Goal: Task Accomplishment & Management: Use online tool/utility

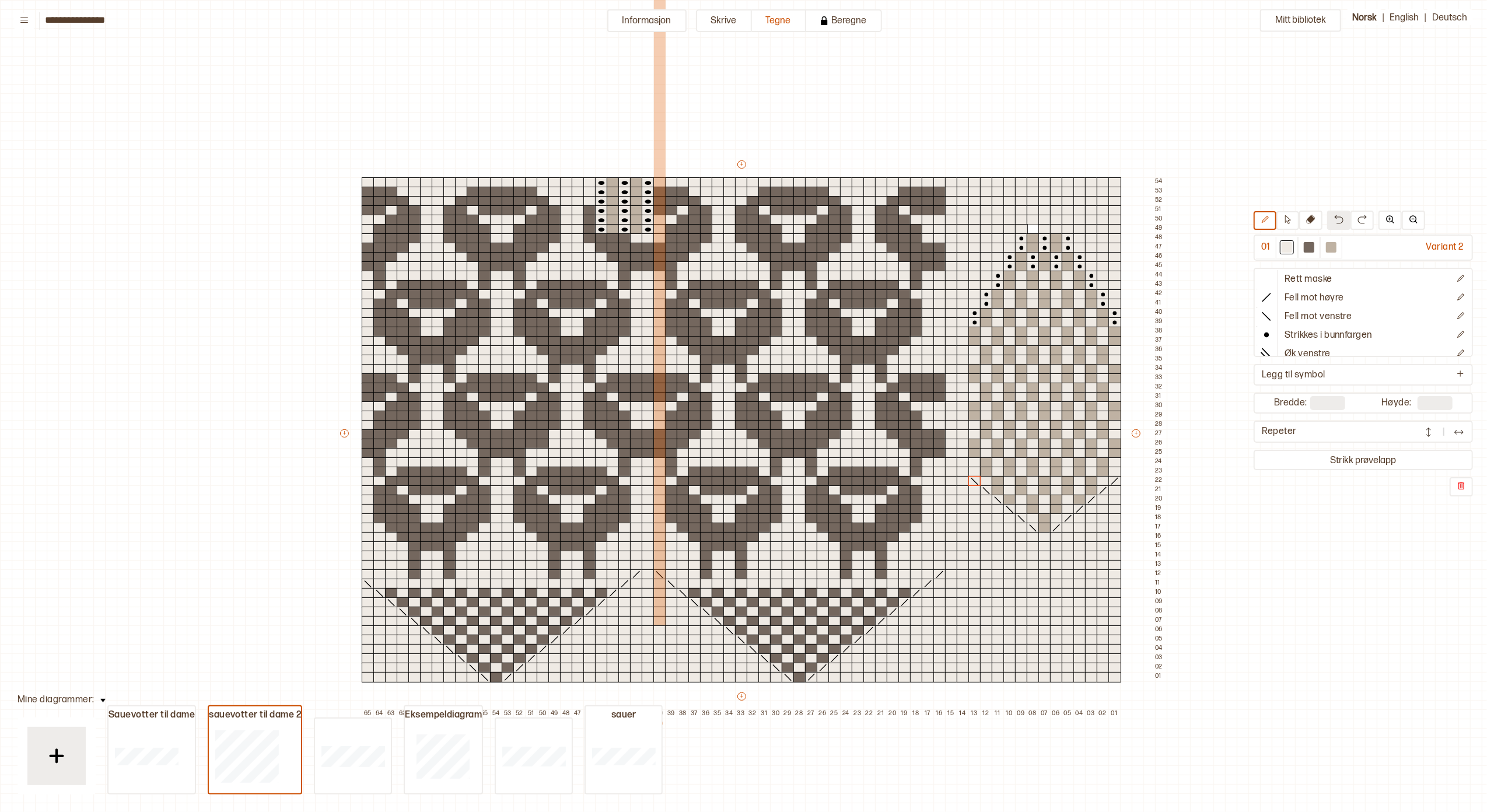
scroll to position [57, 213]
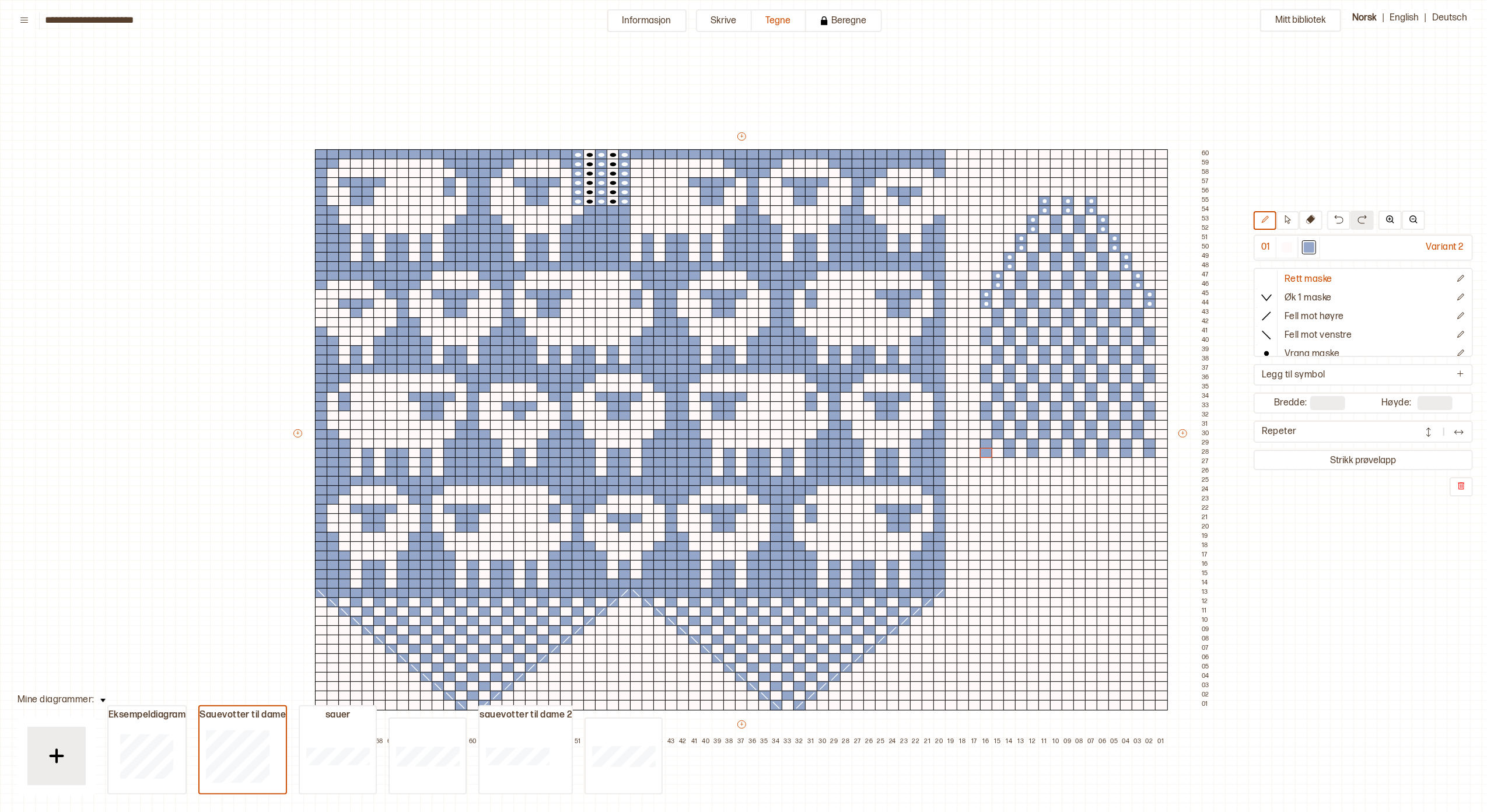
scroll to position [53, 213]
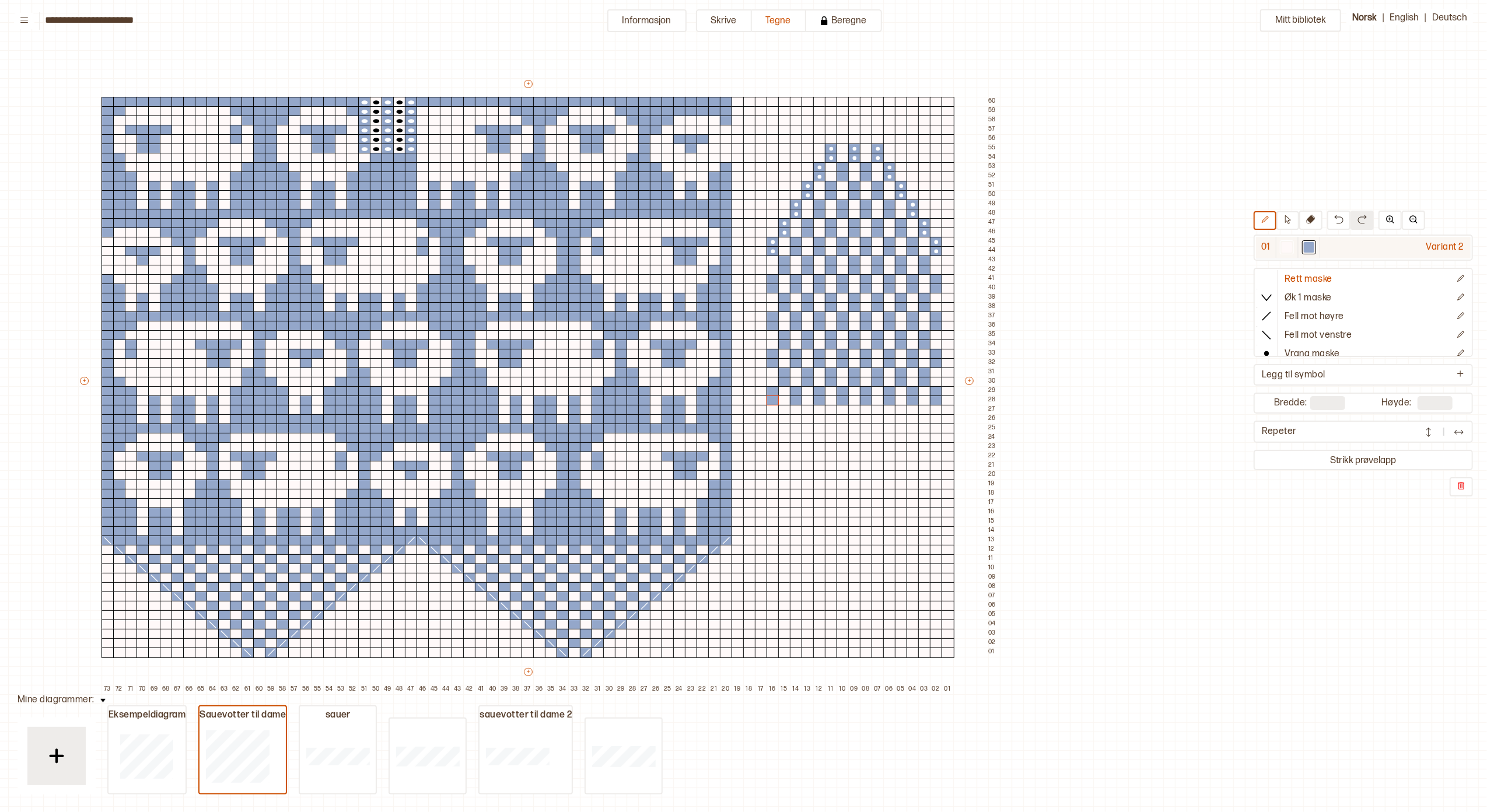
click at [1304, 248] on div at bounding box center [1309, 248] width 11 height 11
click at [784, 408] on div at bounding box center [784, 410] width 13 height 11
click at [784, 418] on div at bounding box center [784, 420] width 13 height 11
click at [806, 410] on div at bounding box center [807, 410] width 13 height 11
click at [807, 418] on div at bounding box center [807, 420] width 13 height 11
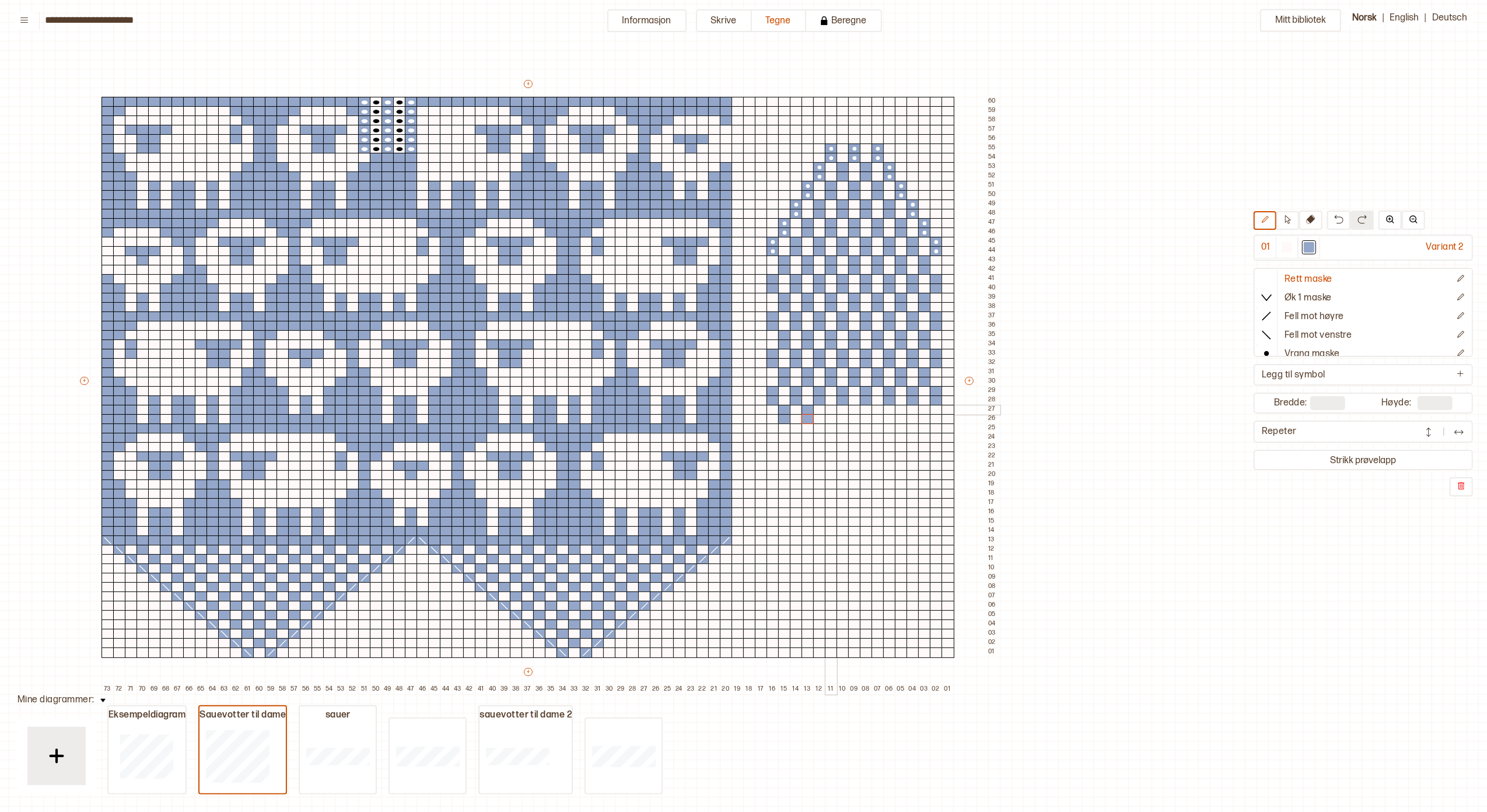
click at [830, 410] on div at bounding box center [830, 410] width 13 height 11
click at [830, 419] on div at bounding box center [830, 420] width 13 height 11
click at [854, 408] on div at bounding box center [854, 410] width 13 height 11
click at [853, 419] on div at bounding box center [854, 420] width 13 height 11
click at [874, 409] on div at bounding box center [877, 410] width 13 height 11
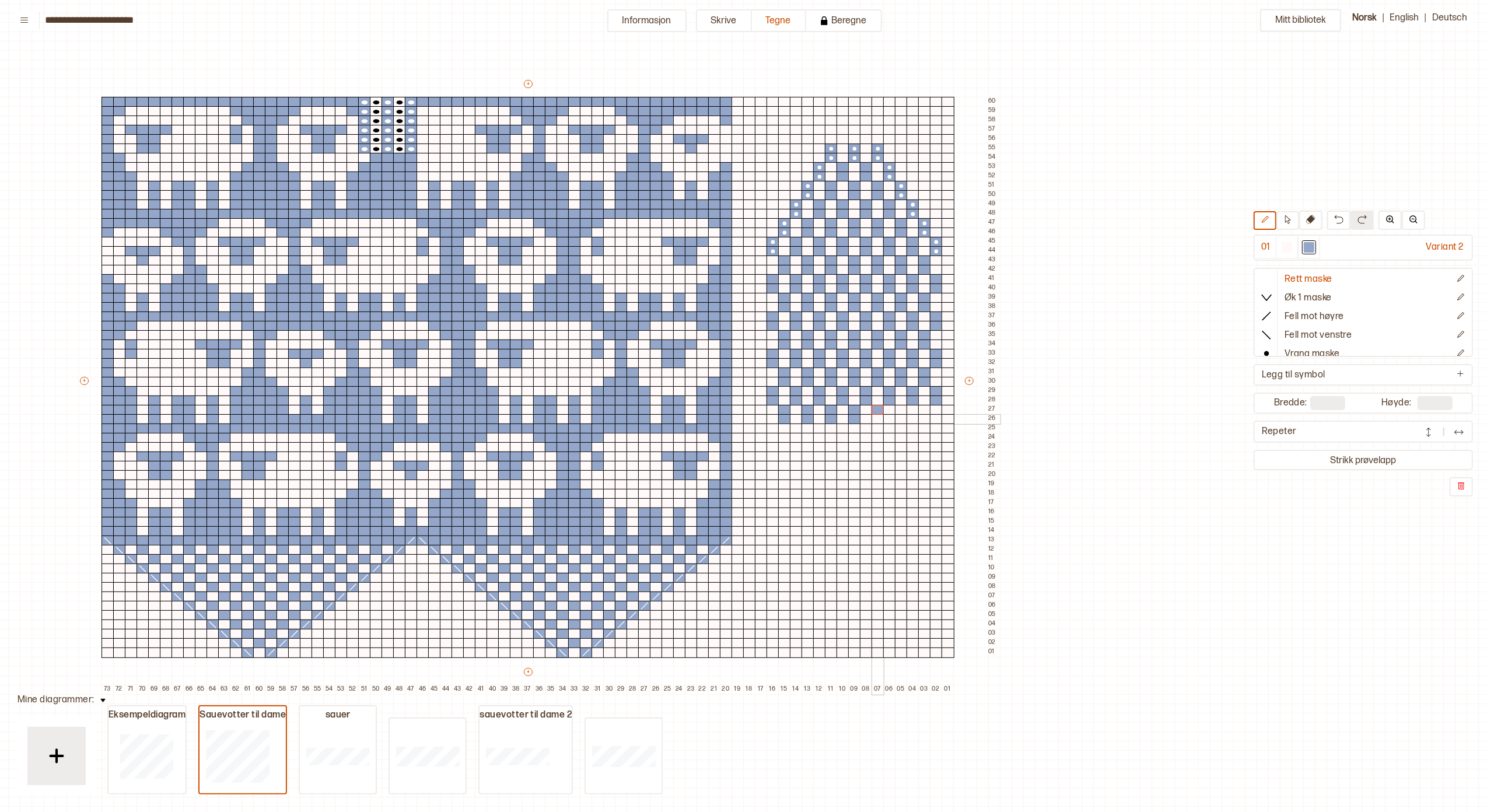
click at [876, 416] on div at bounding box center [877, 420] width 13 height 11
click at [899, 408] on div at bounding box center [901, 410] width 13 height 11
click at [901, 418] on div at bounding box center [901, 420] width 13 height 11
click at [925, 409] on div at bounding box center [924, 410] width 13 height 11
click at [925, 418] on div at bounding box center [924, 420] width 13 height 11
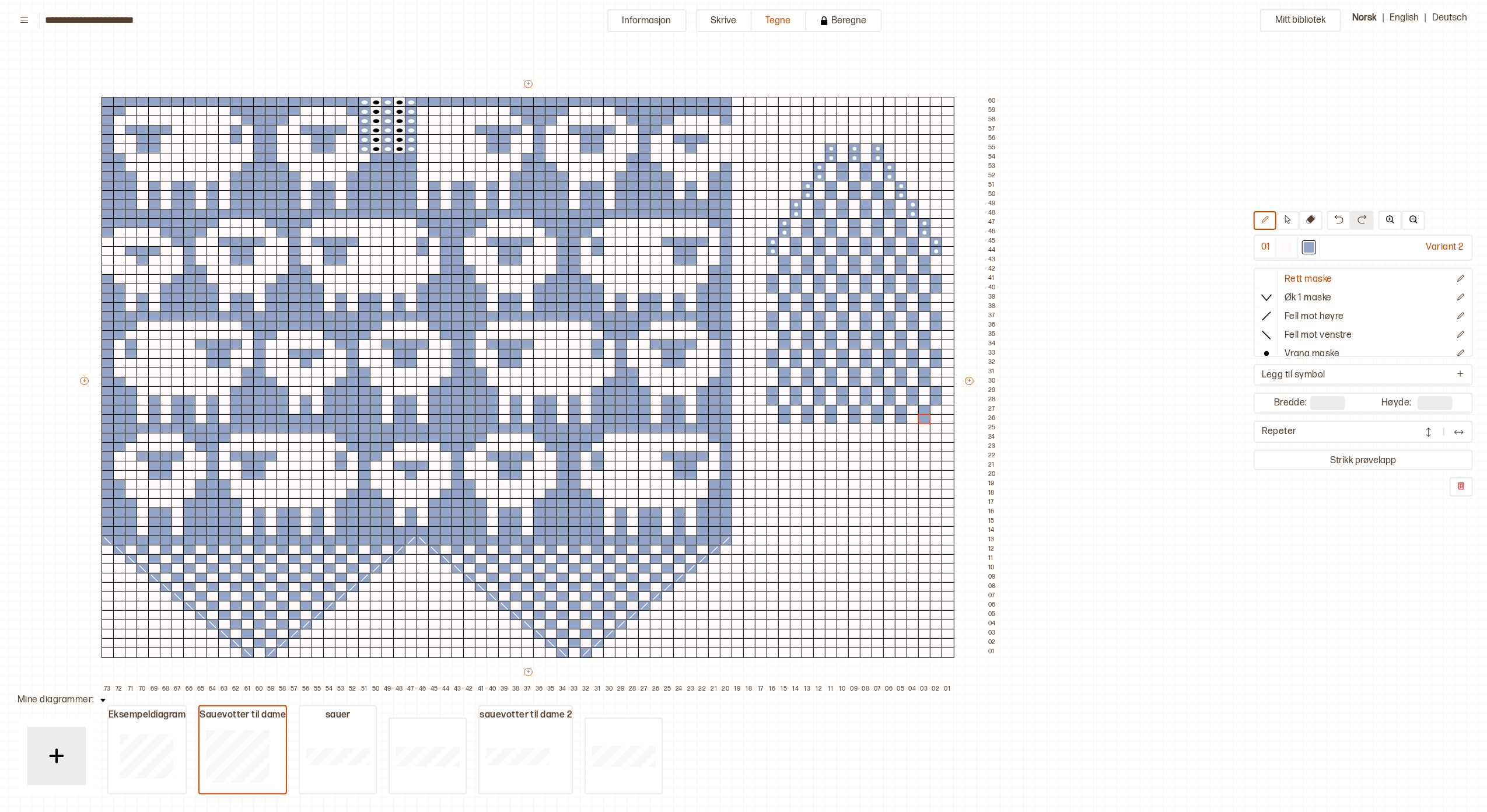
drag, startPoint x: 1258, startPoint y: 315, endPoint x: 1191, endPoint y: 350, distance: 75.6
click at [1260, 315] on icon at bounding box center [1266, 316] width 12 height 12
click at [933, 427] on div at bounding box center [936, 429] width 13 height 11
click at [927, 435] on div at bounding box center [924, 438] width 13 height 11
click at [915, 444] on div at bounding box center [912, 447] width 13 height 11
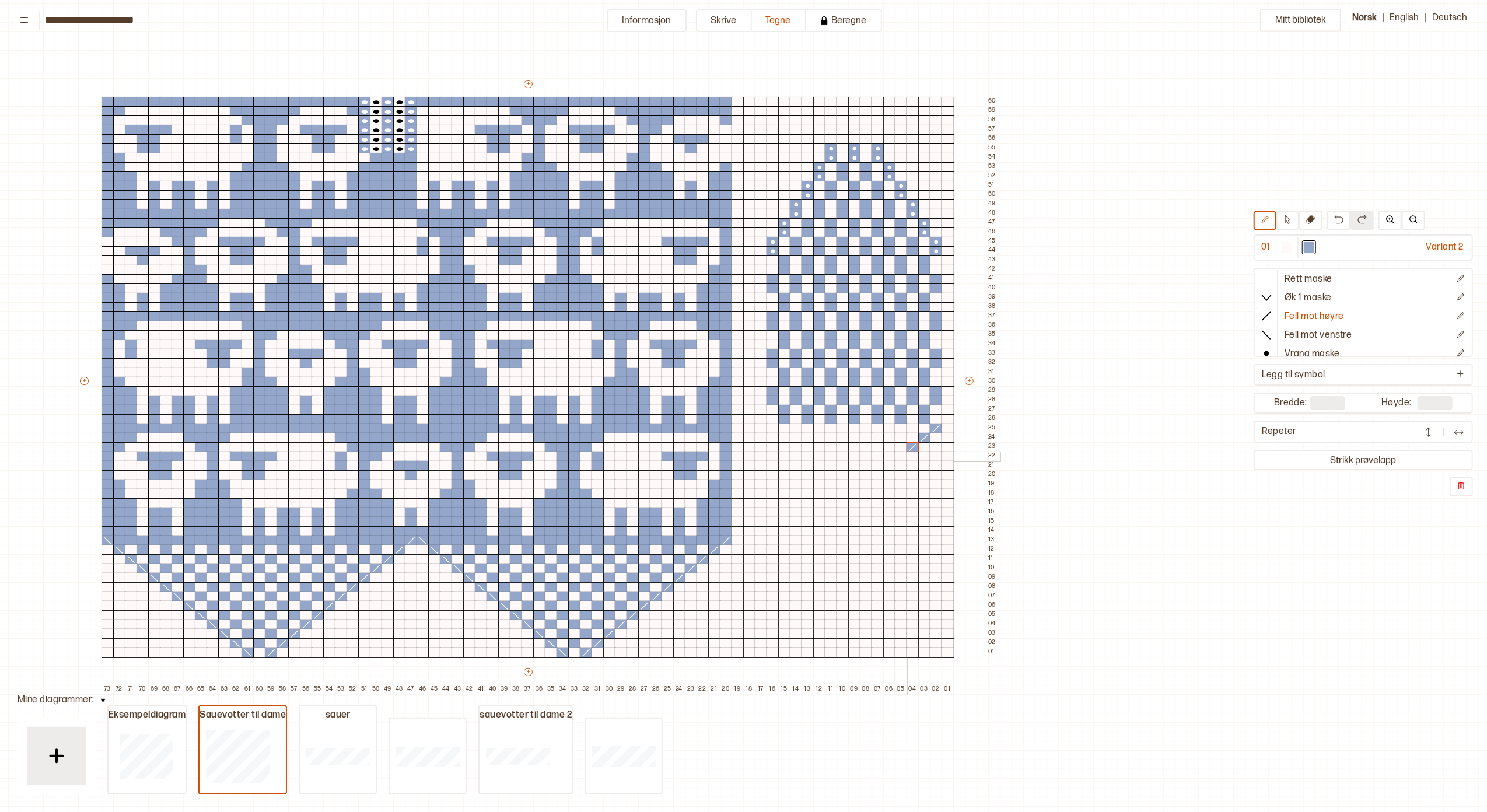
click at [901, 453] on div at bounding box center [901, 457] width 13 height 11
click at [888, 462] on div at bounding box center [889, 466] width 13 height 11
click at [877, 470] on div at bounding box center [877, 475] width 13 height 11
click at [1260, 336] on icon at bounding box center [1266, 335] width 12 height 12
click at [771, 427] on div at bounding box center [772, 429] width 13 height 11
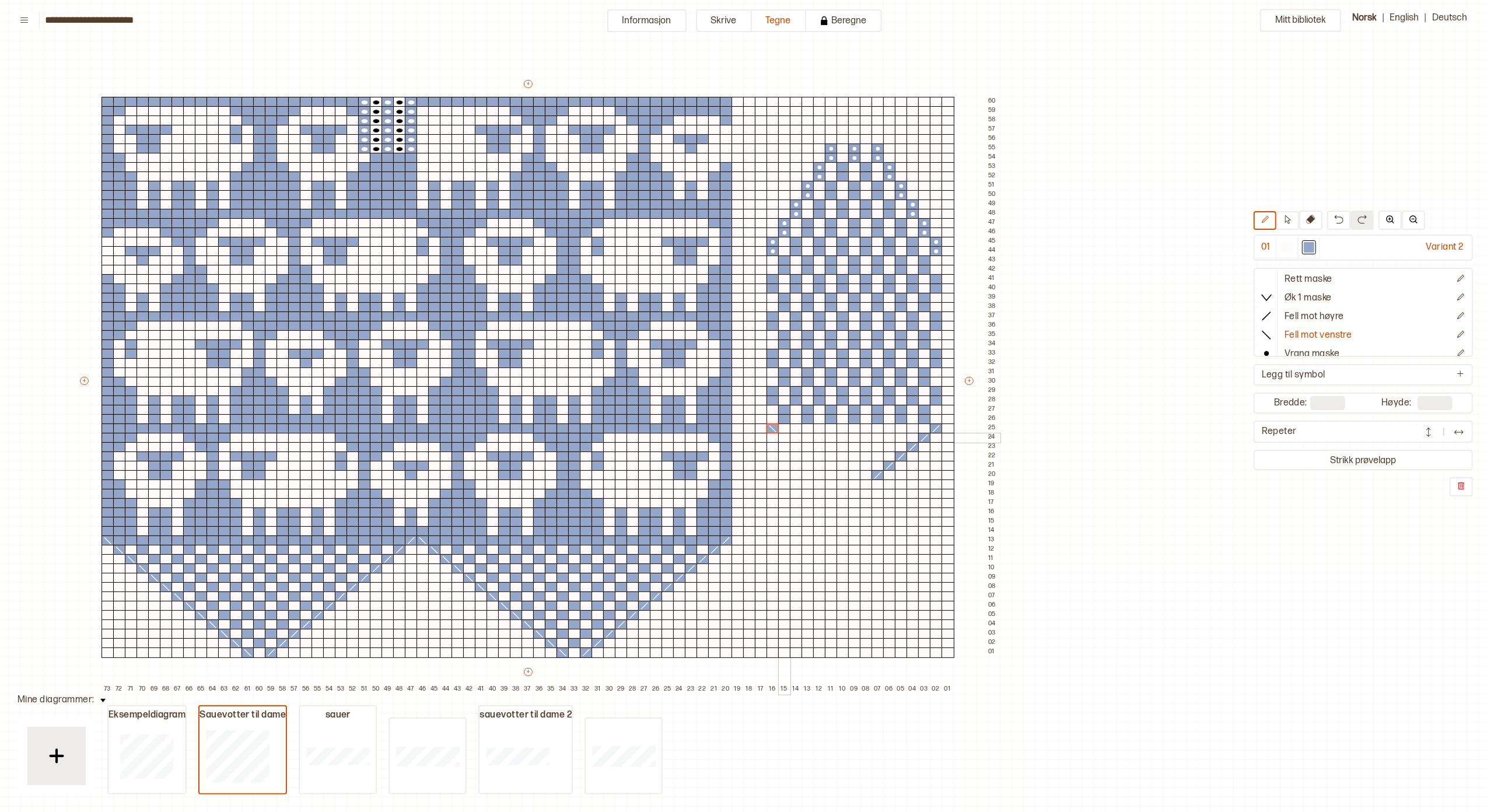
click at [785, 437] on div at bounding box center [784, 438] width 13 height 11
click at [796, 445] on div at bounding box center [796, 447] width 13 height 11
click at [803, 456] on div at bounding box center [807, 457] width 13 height 11
click at [815, 463] on div at bounding box center [819, 466] width 13 height 11
click at [828, 474] on div at bounding box center [830, 475] width 13 height 11
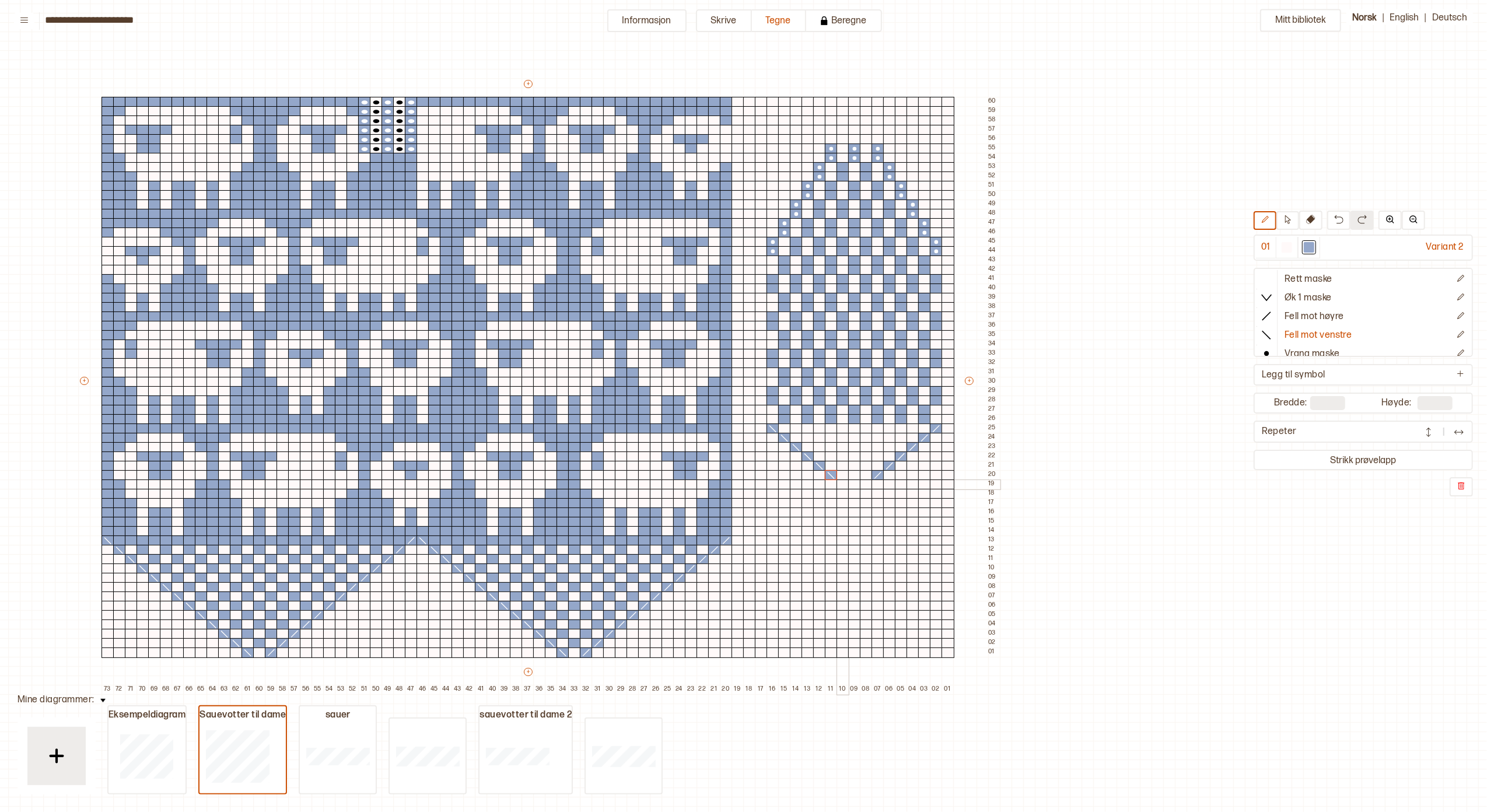
click at [840, 481] on div at bounding box center [842, 485] width 13 height 11
click at [1260, 316] on icon at bounding box center [1266, 316] width 12 height 12
click at [866, 483] on div at bounding box center [866, 485] width 13 height 11
click at [1260, 277] on icon at bounding box center [1266, 279] width 12 height 12
click at [798, 427] on div at bounding box center [796, 429] width 13 height 11
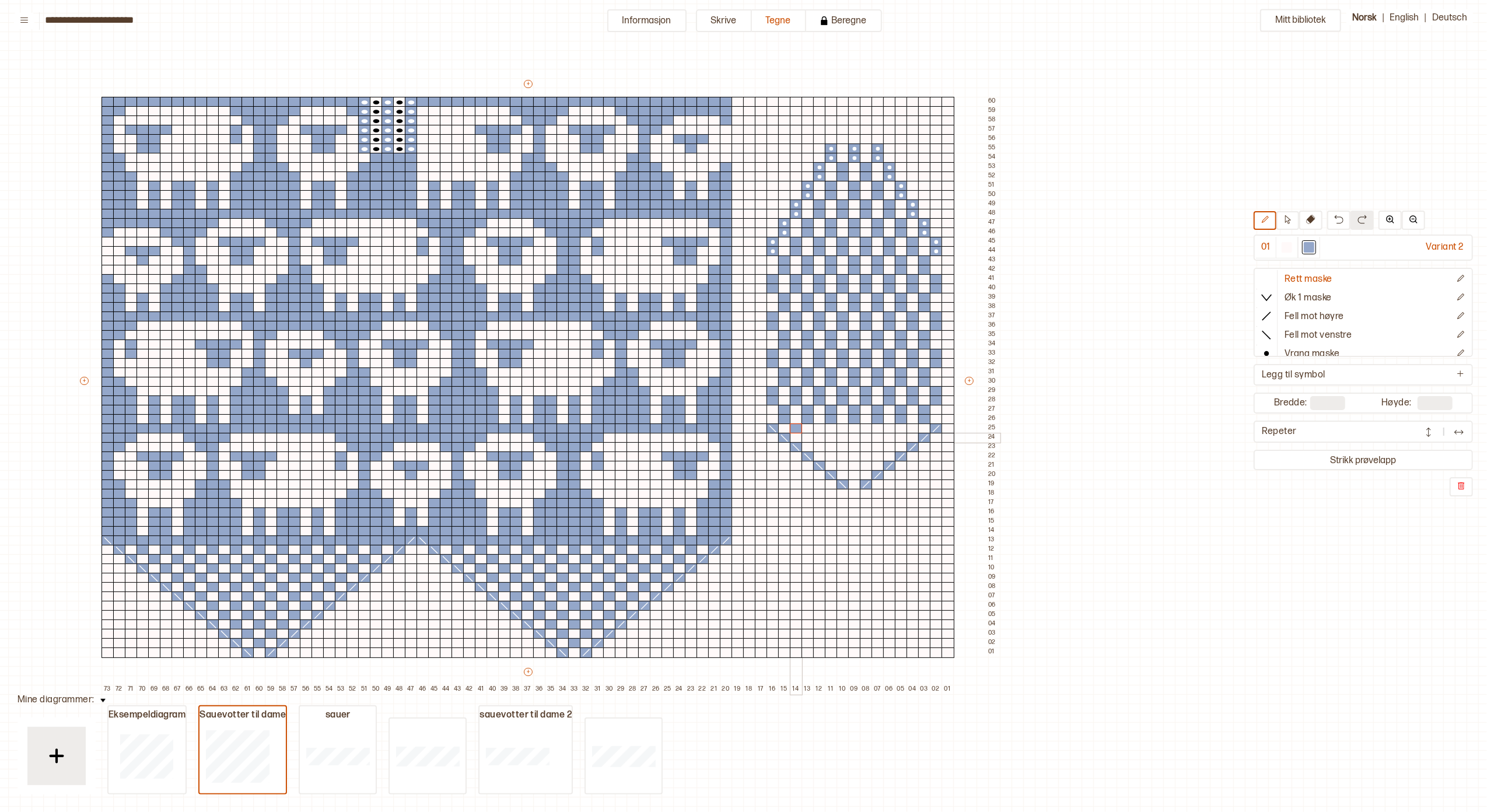
click at [798, 437] on div at bounding box center [796, 438] width 13 height 11
click at [819, 430] on div at bounding box center [819, 429] width 13 height 11
click at [819, 434] on div at bounding box center [819, 438] width 13 height 11
click at [840, 429] on div at bounding box center [842, 429] width 13 height 11
click at [842, 437] on div at bounding box center [842, 438] width 13 height 11
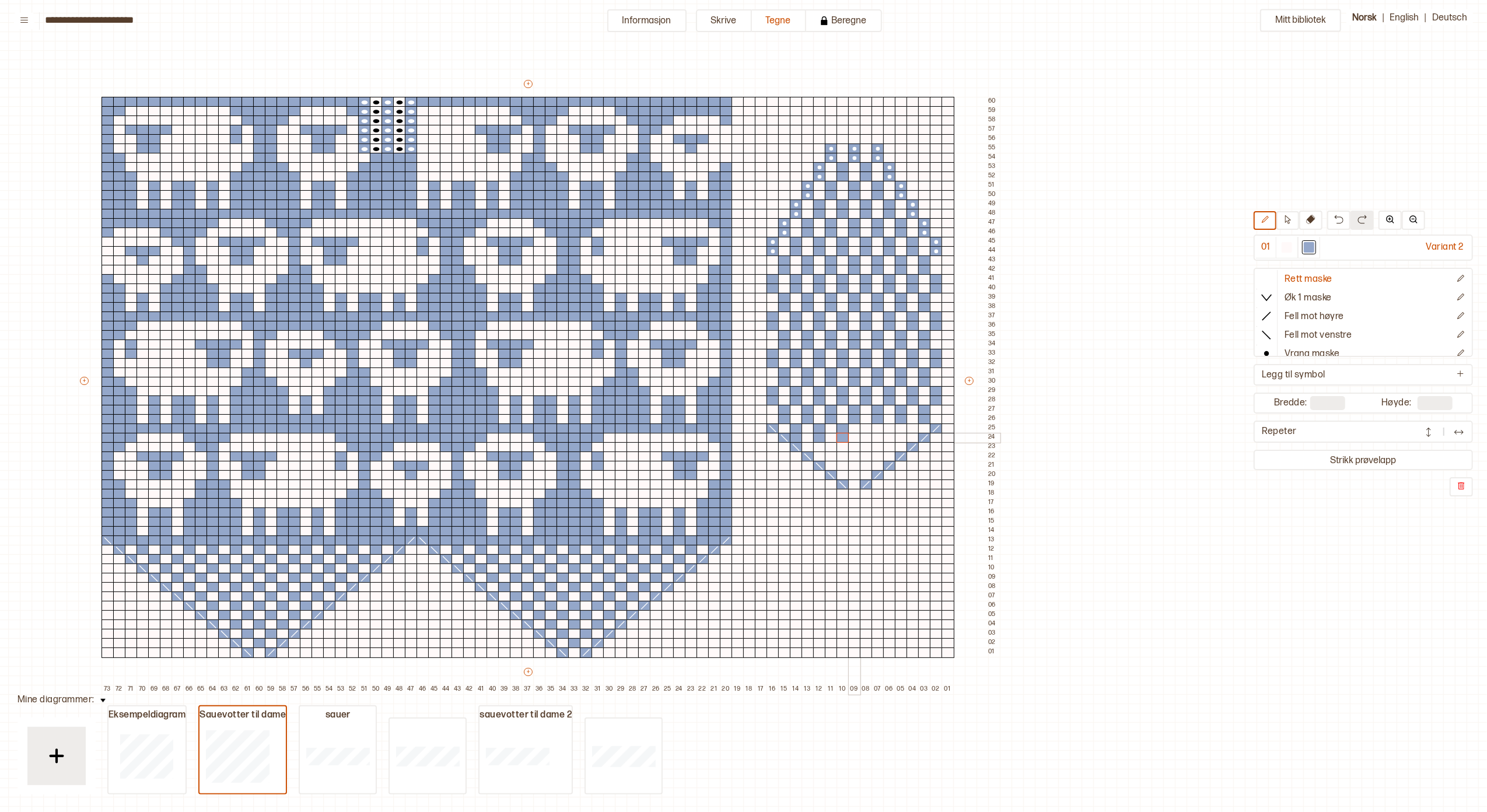
click at [866, 427] on div at bounding box center [866, 429] width 13 height 11
click at [865, 437] on div at bounding box center [866, 438] width 13 height 11
click at [890, 427] on div at bounding box center [889, 429] width 13 height 11
click at [889, 437] on div at bounding box center [889, 438] width 13 height 11
click at [913, 427] on div at bounding box center [912, 429] width 13 height 11
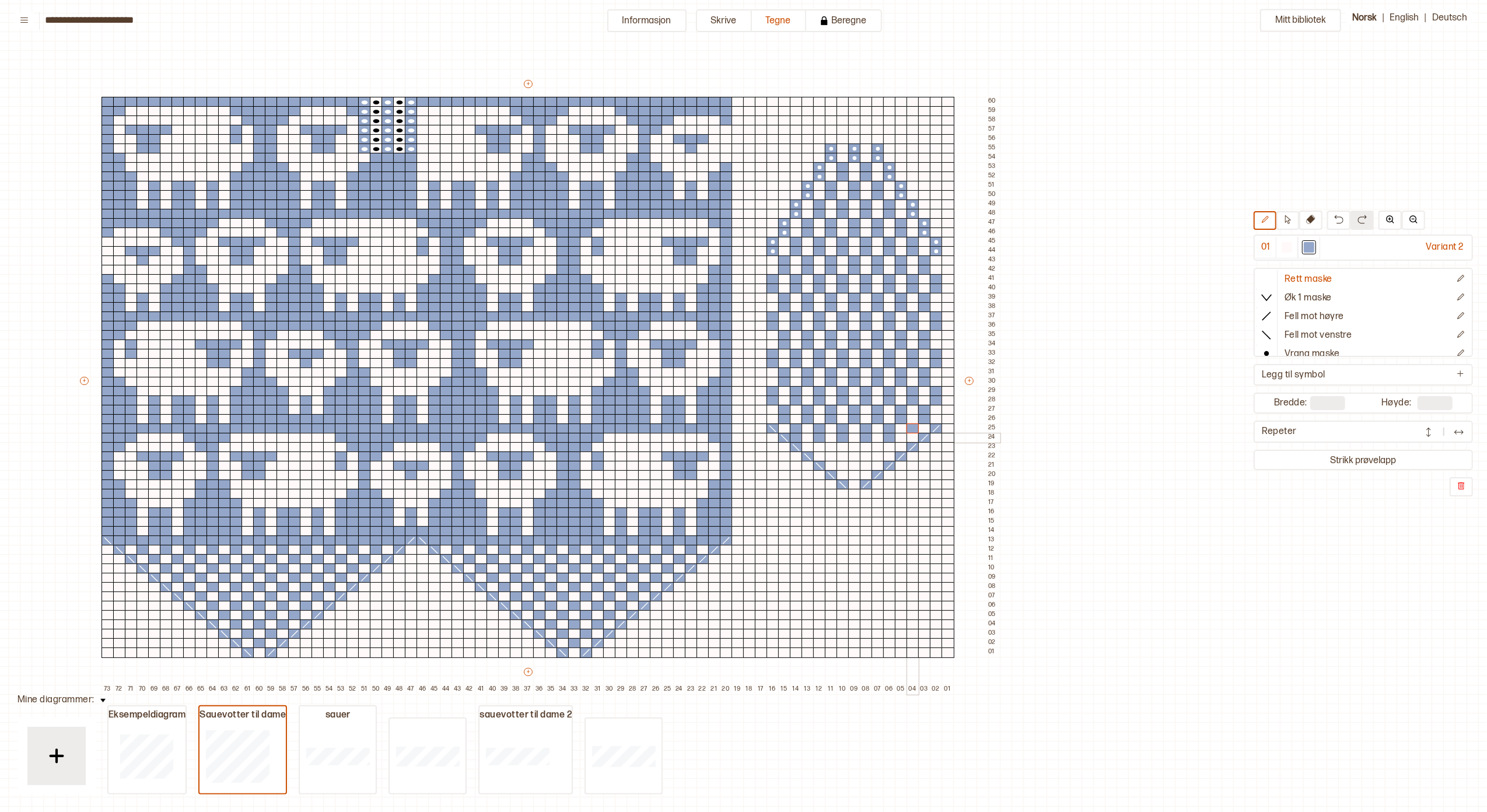
click at [912, 435] on div at bounding box center [912, 438] width 13 height 11
click at [898, 447] on div at bounding box center [901, 447] width 13 height 11
click at [876, 448] on div at bounding box center [877, 447] width 13 height 11
click at [876, 455] on div at bounding box center [877, 457] width 13 height 11
click at [852, 448] on div at bounding box center [854, 447] width 13 height 11
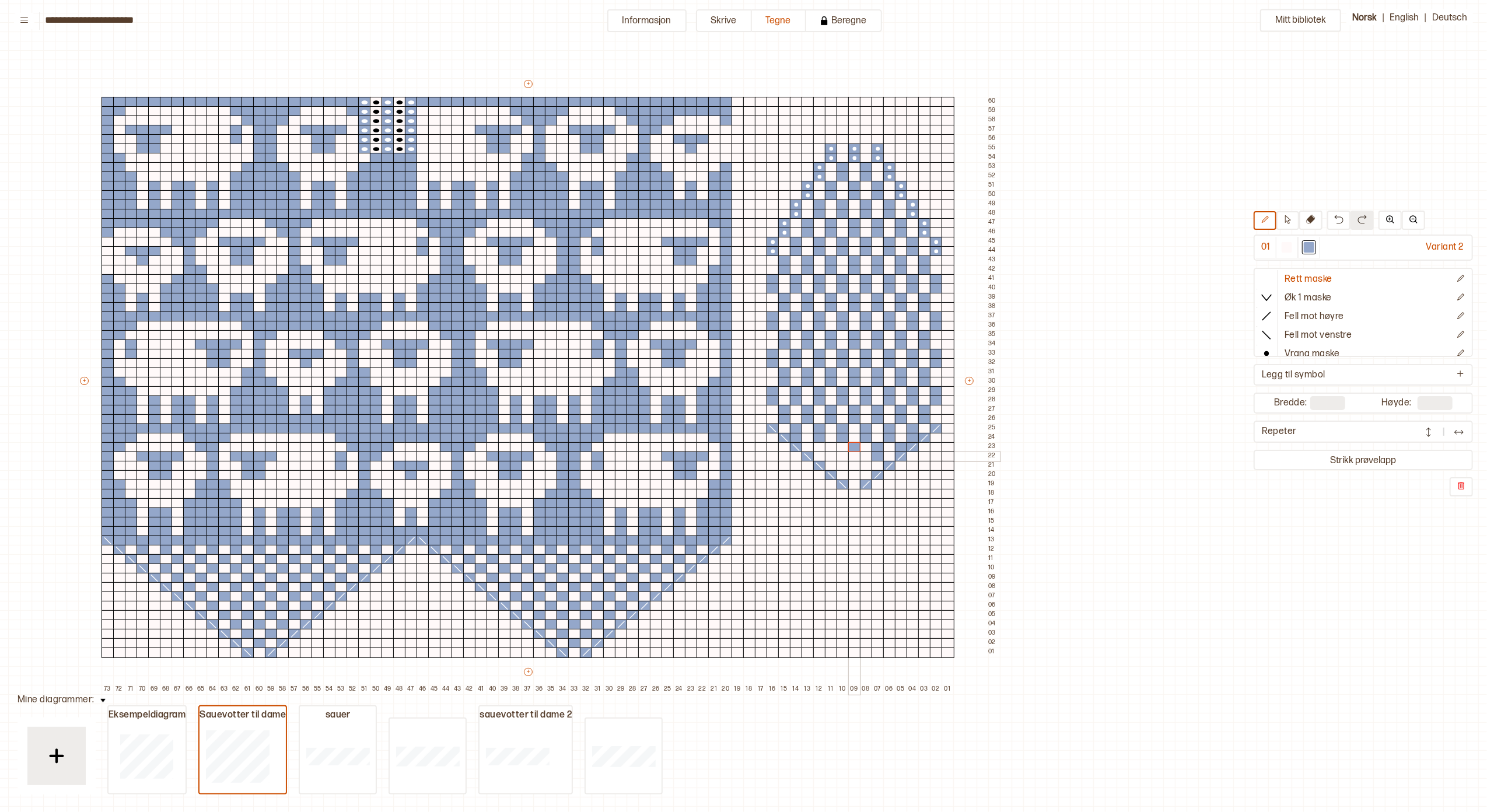
click at [853, 455] on div at bounding box center [854, 457] width 13 height 11
click at [828, 445] on div at bounding box center [830, 447] width 13 height 11
click at [827, 452] on div at bounding box center [830, 457] width 13 height 11
click at [808, 446] on div at bounding box center [807, 447] width 13 height 11
drag, startPoint x: 840, startPoint y: 466, endPoint x: 841, endPoint y: 472, distance: 6.1
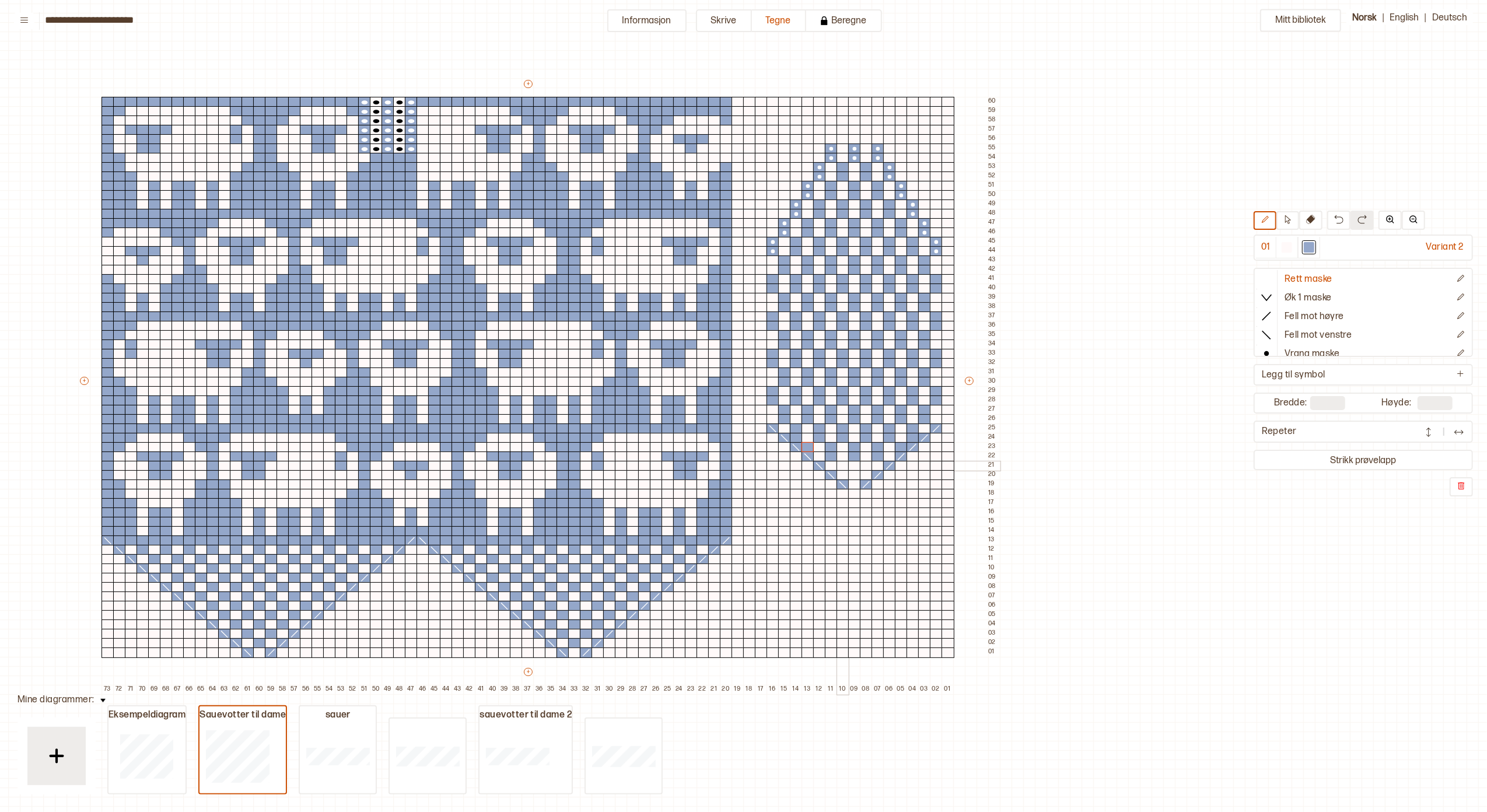
click at [840, 465] on div at bounding box center [842, 466] width 13 height 11
click at [841, 472] on div at bounding box center [842, 475] width 13 height 11
click at [863, 465] on div at bounding box center [866, 466] width 13 height 11
click at [863, 472] on div at bounding box center [866, 475] width 13 height 11
click at [854, 481] on div at bounding box center [854, 485] width 13 height 11
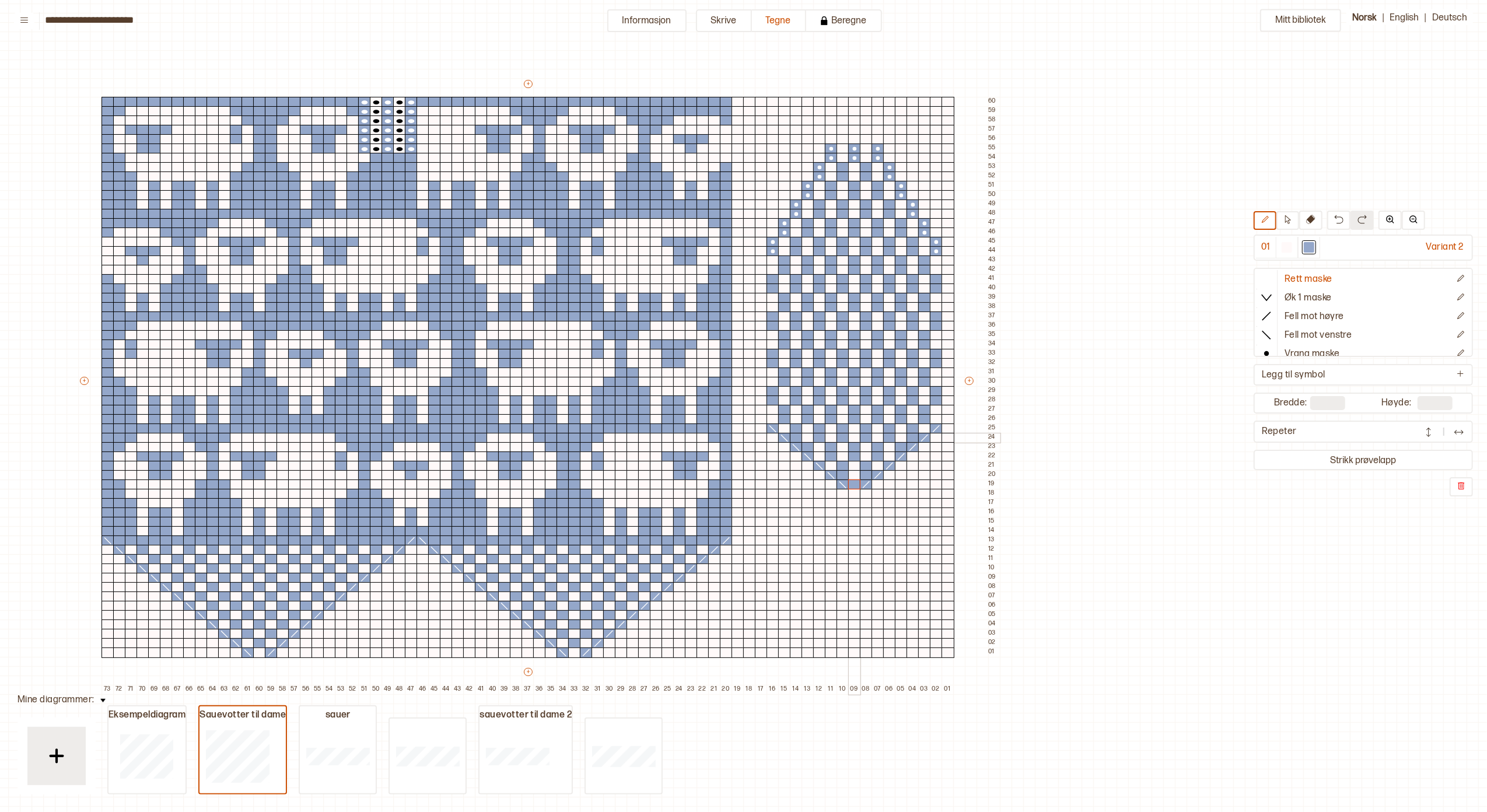
scroll to position [0, 213]
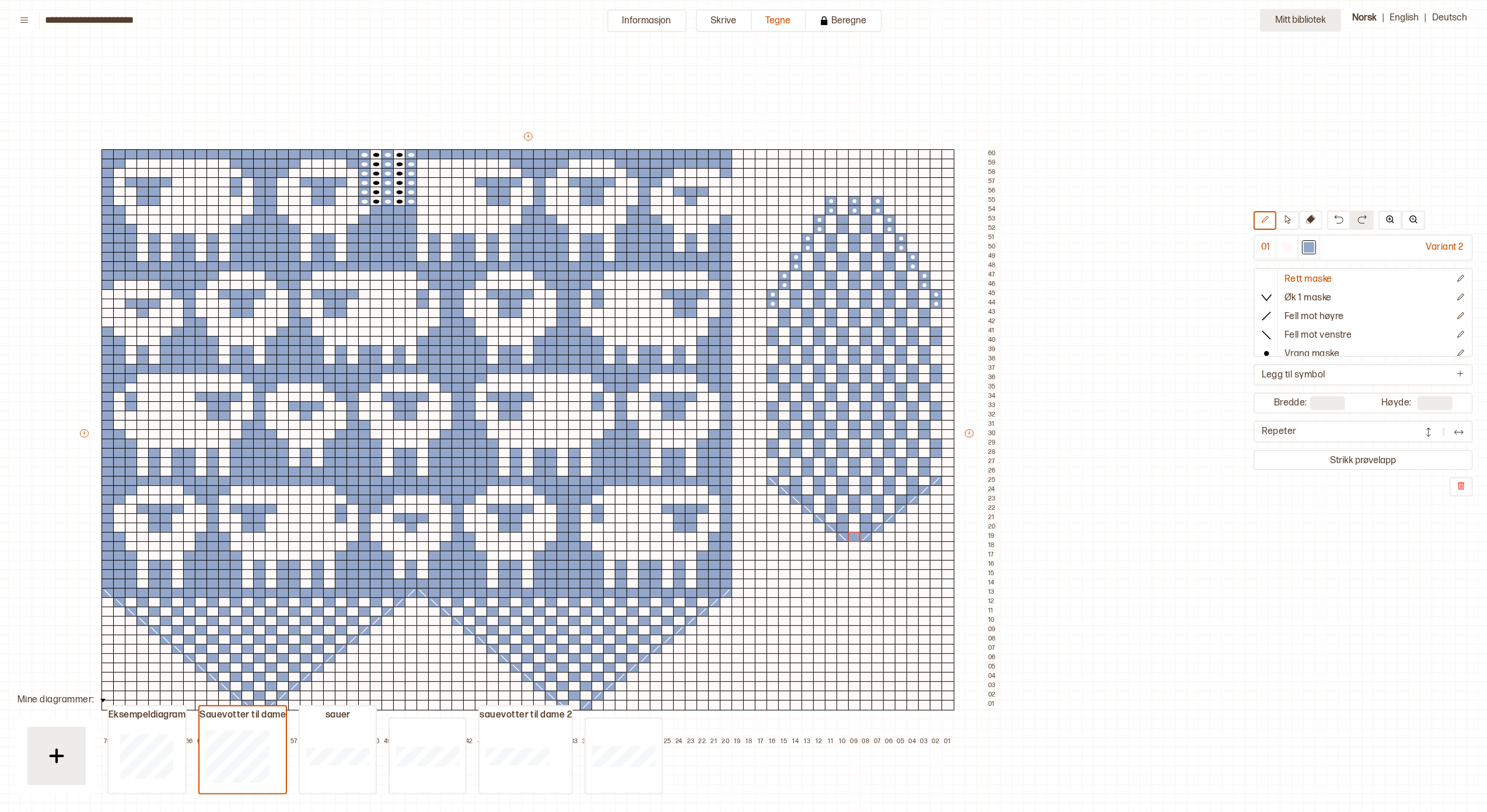
click at [1308, 21] on button "Mitt bibliotek" at bounding box center [1300, 20] width 81 height 23
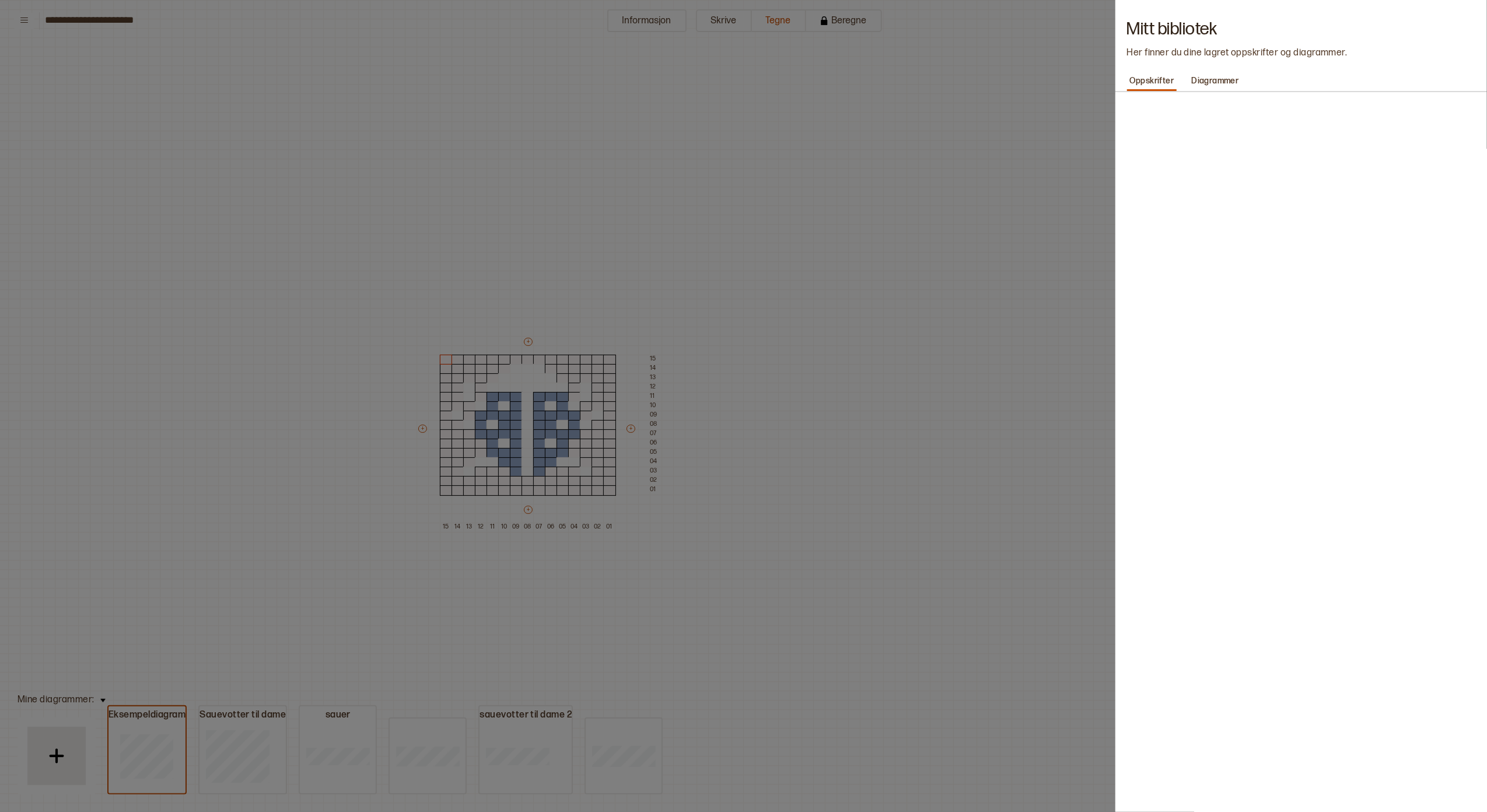
type input "**"
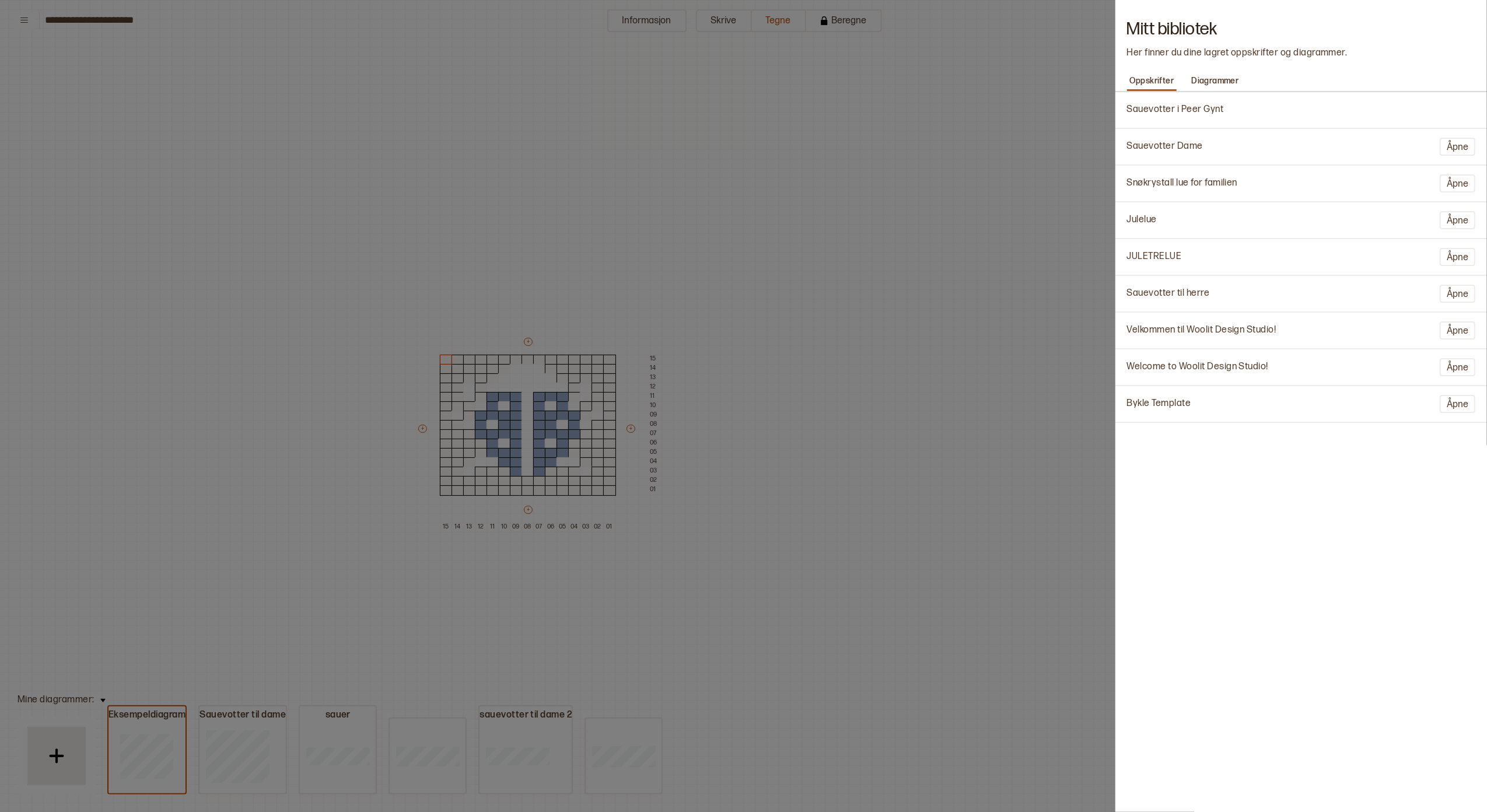
click at [1174, 148] on p "Sauevotter Dame" at bounding box center [1164, 146] width 76 height 13
click at [1462, 147] on button "Åpne" at bounding box center [1457, 146] width 36 height 18
type input "**********"
type input "**"
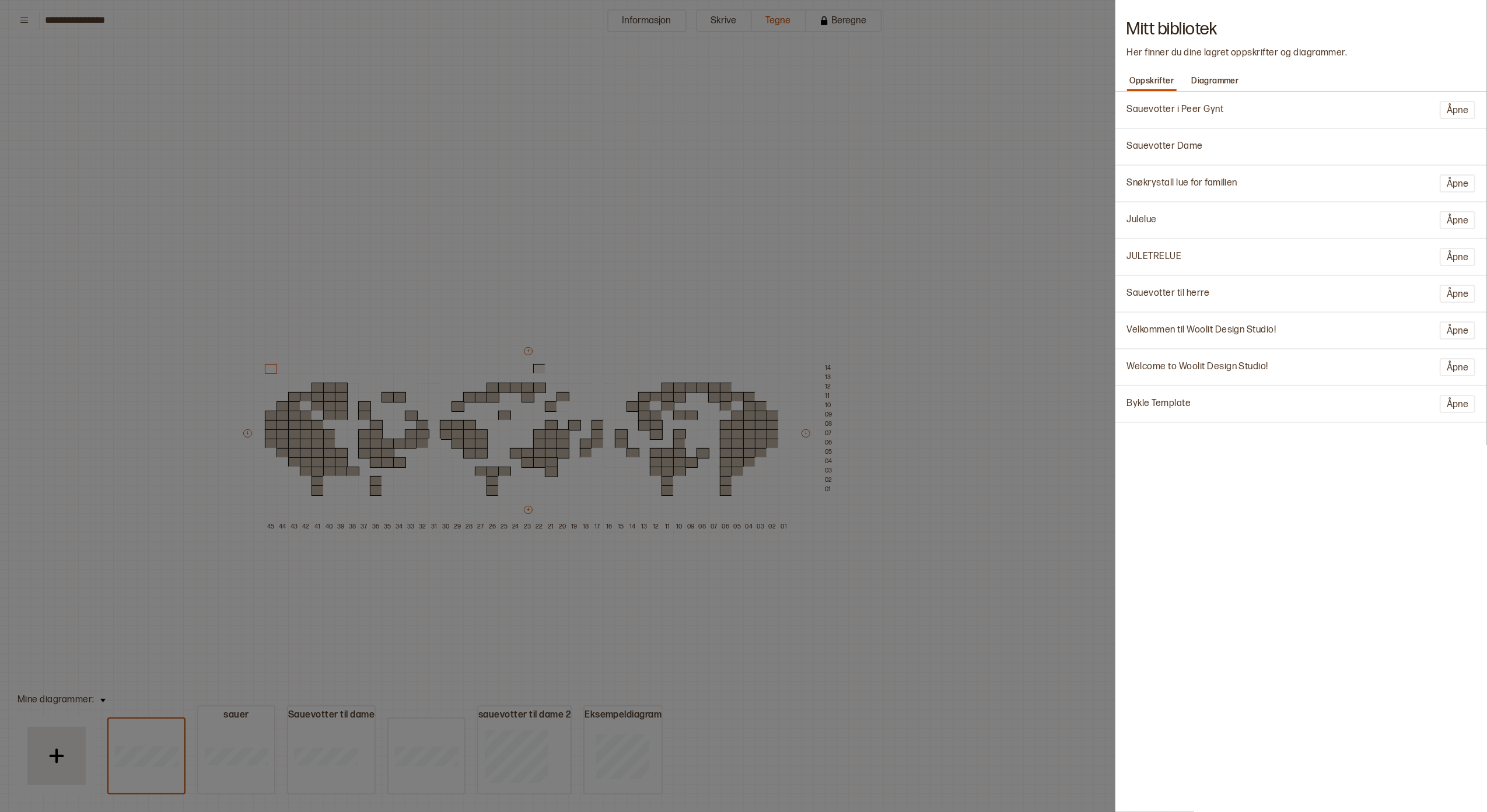
click at [766, 416] on div at bounding box center [744, 406] width 1487 height 812
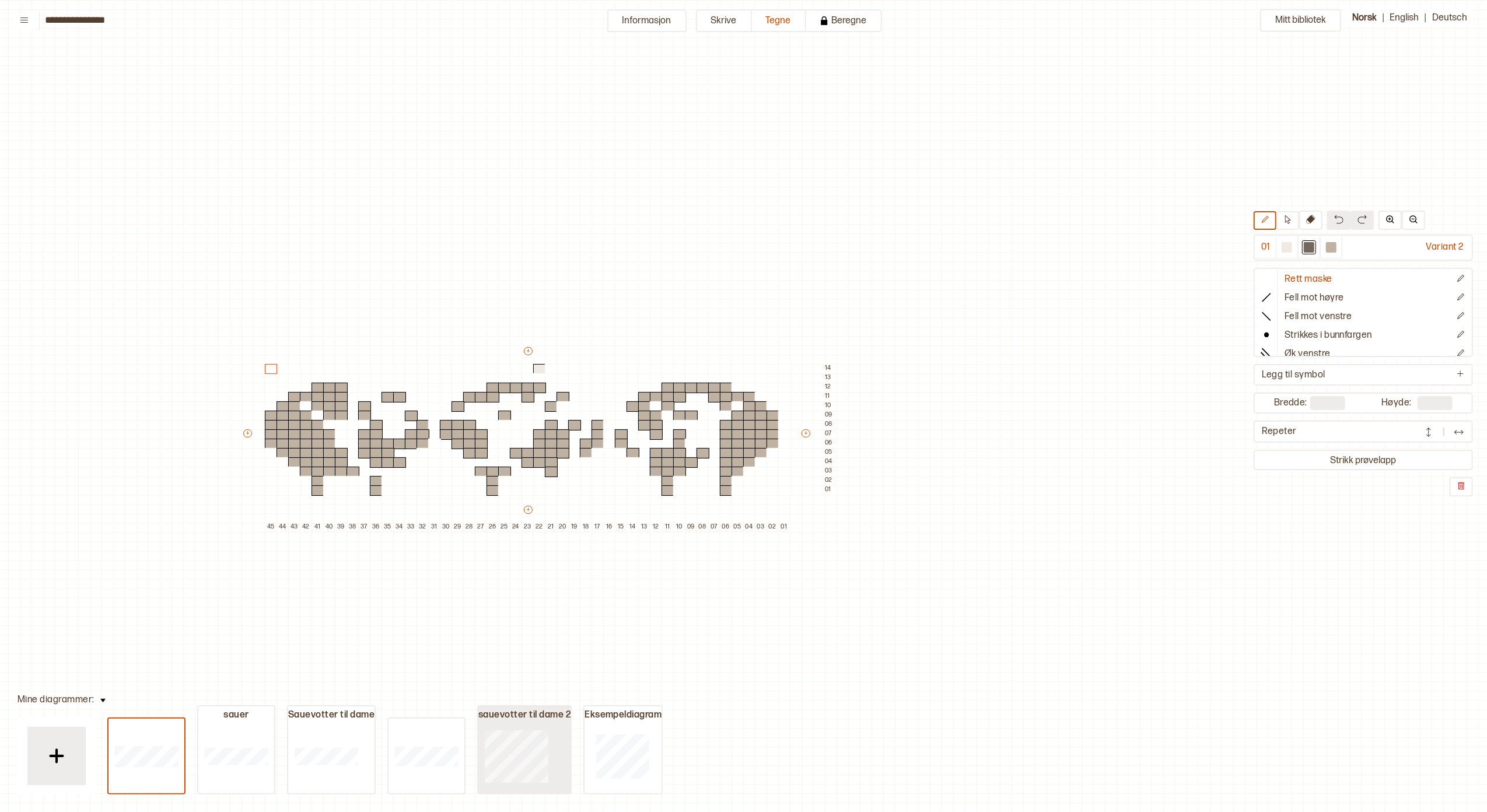
type input "**"
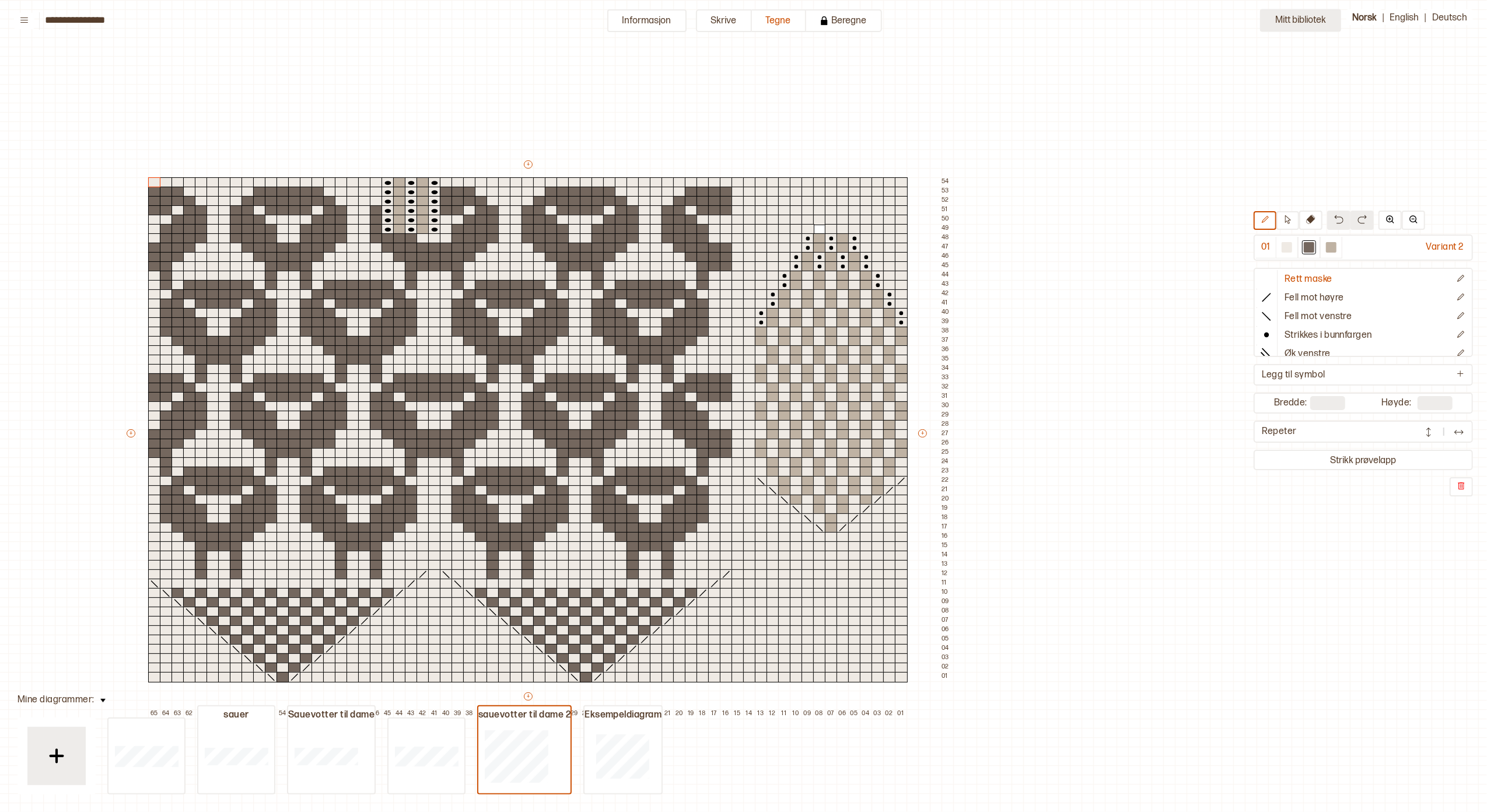
click at [1293, 15] on button "Mitt bibliotek" at bounding box center [1300, 20] width 81 height 23
type input "**"
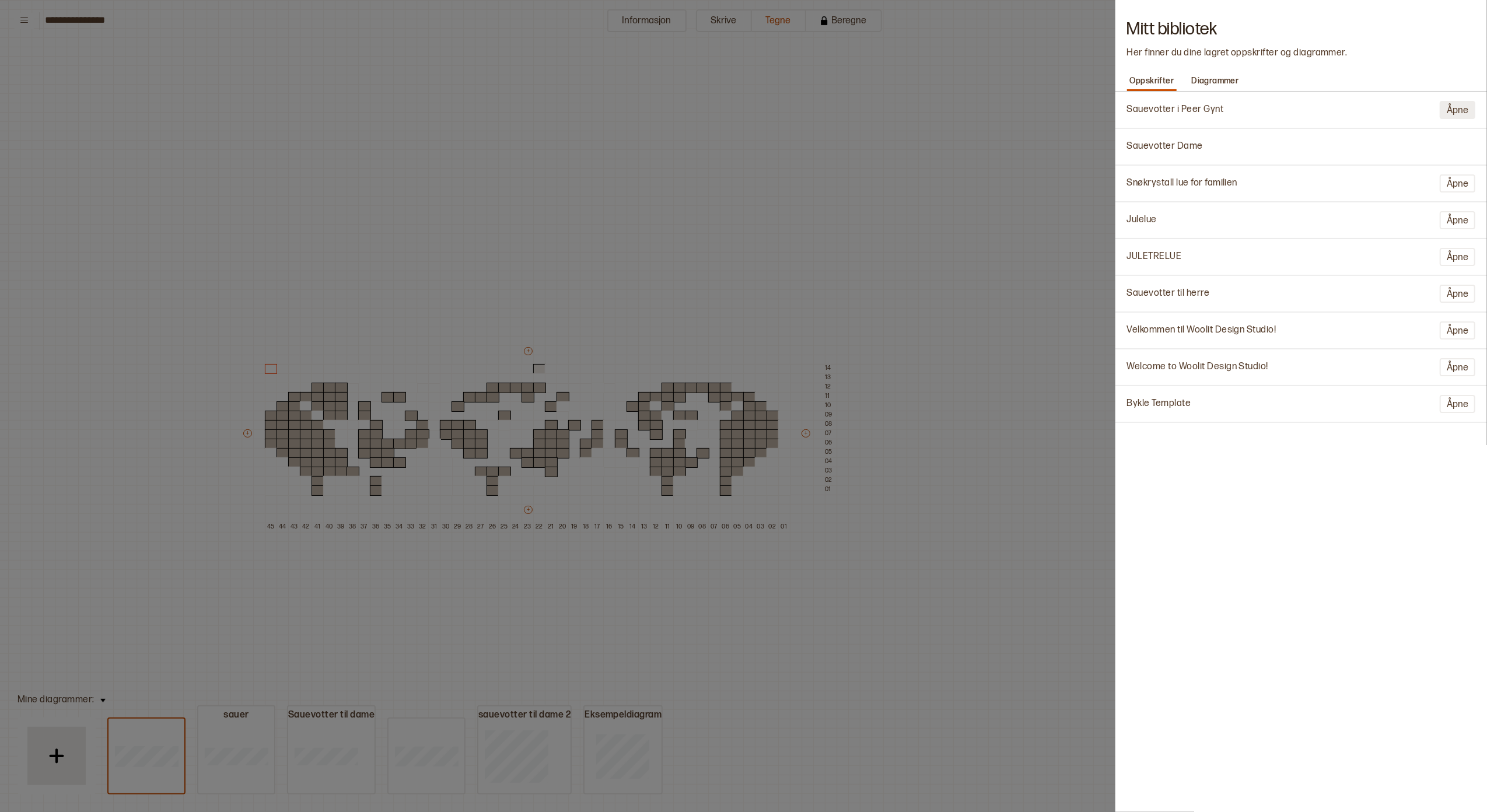
click at [1449, 103] on button "Åpne" at bounding box center [1457, 109] width 36 height 18
type input "**********"
type input "**"
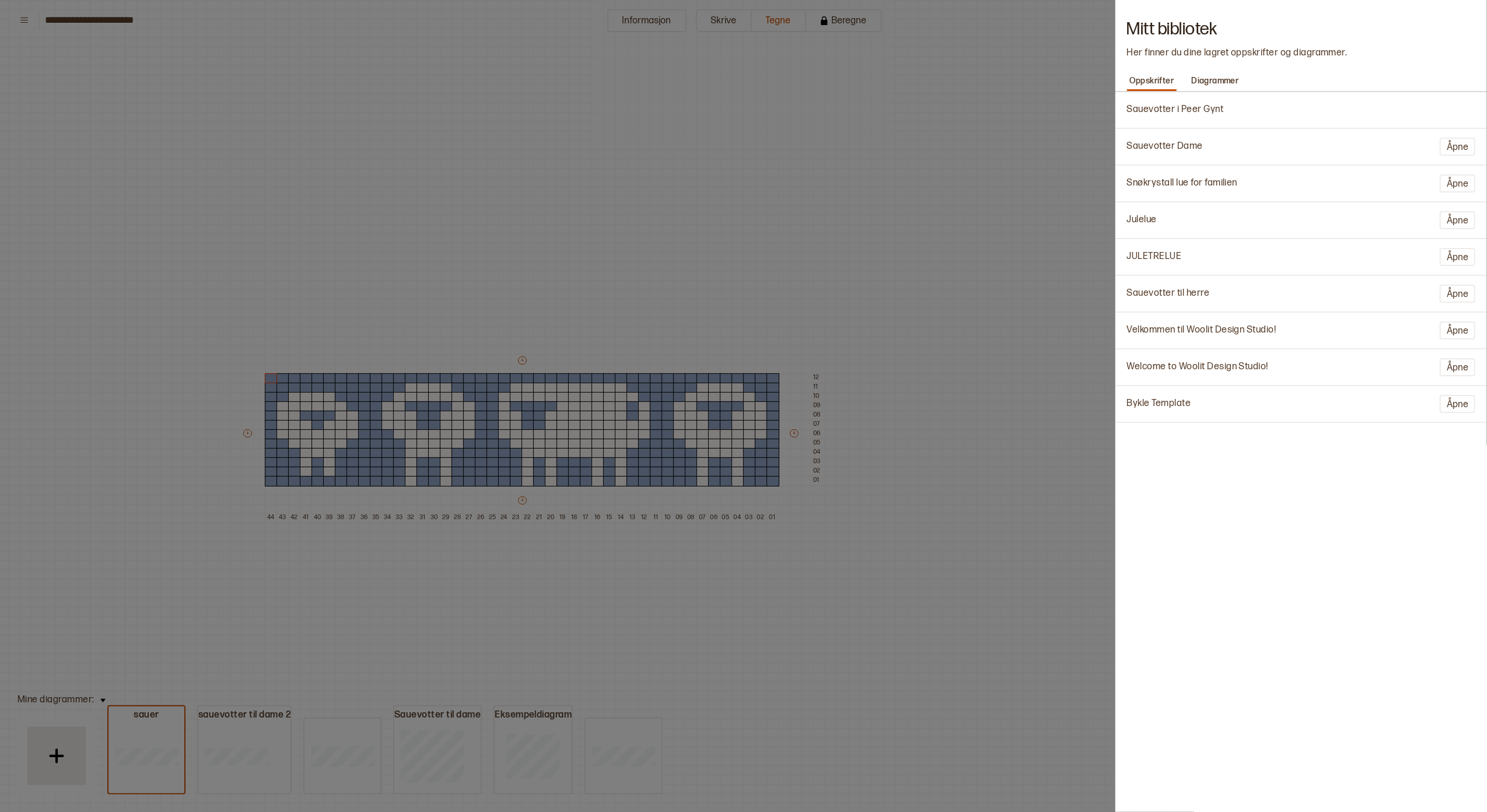
click at [911, 323] on div at bounding box center [744, 406] width 1487 height 812
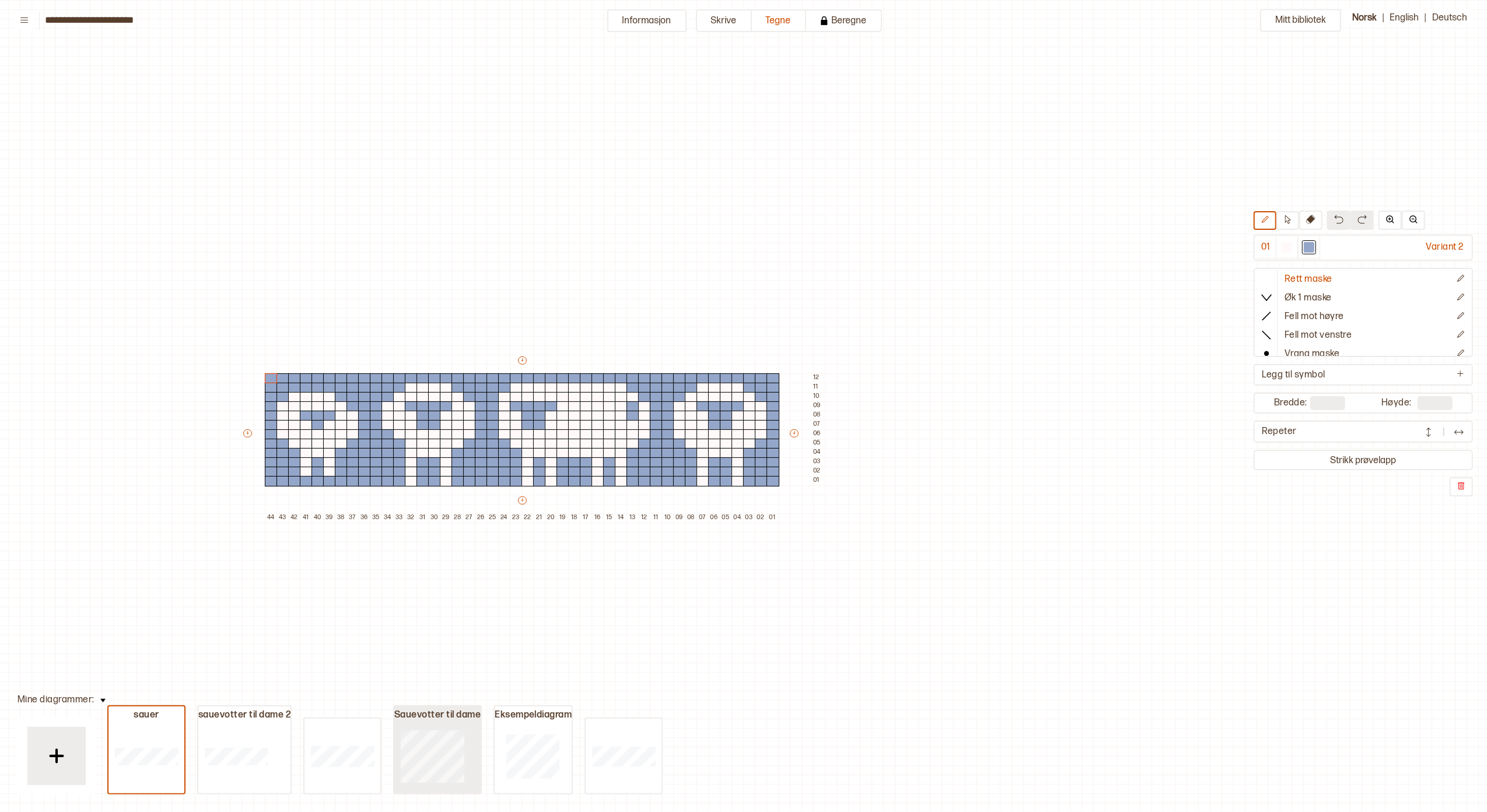
type input "**"
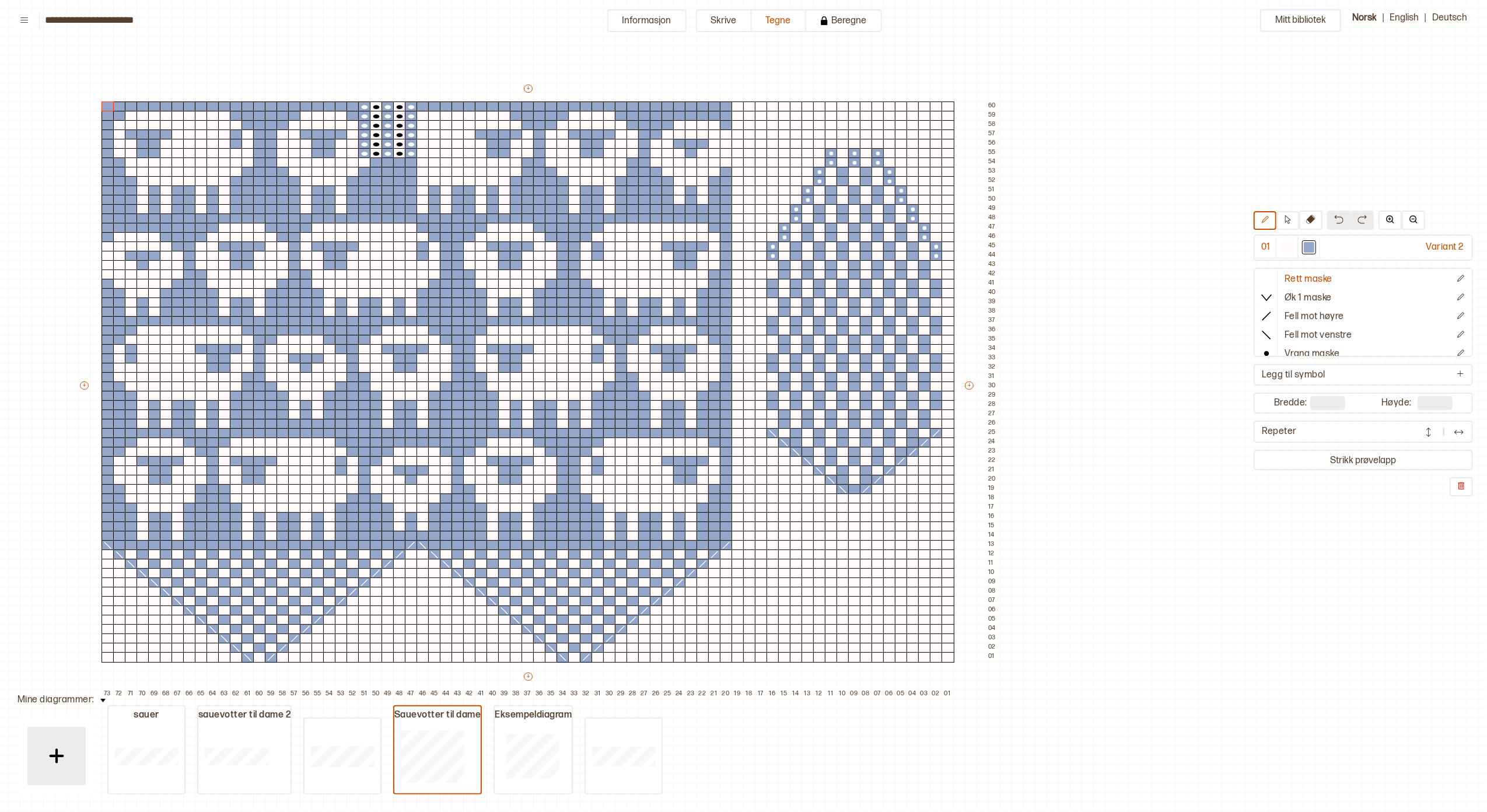
scroll to position [55, 213]
